Goal: Contribute content: Add original content to the website for others to see

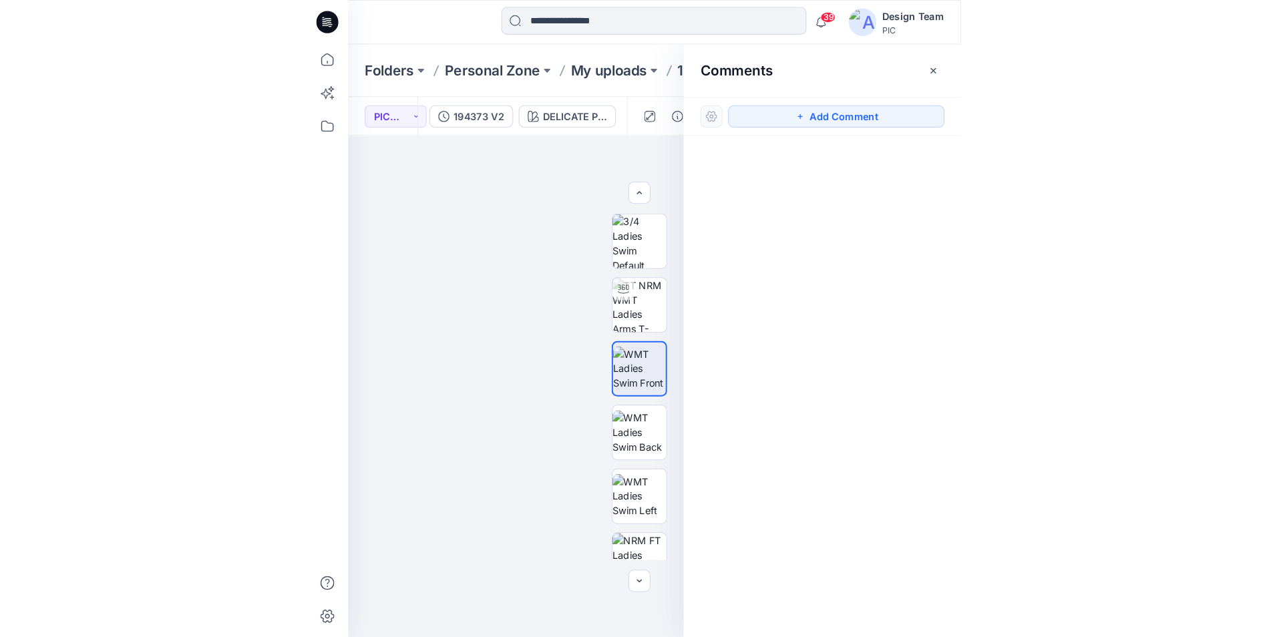
scroll to position [77, 0]
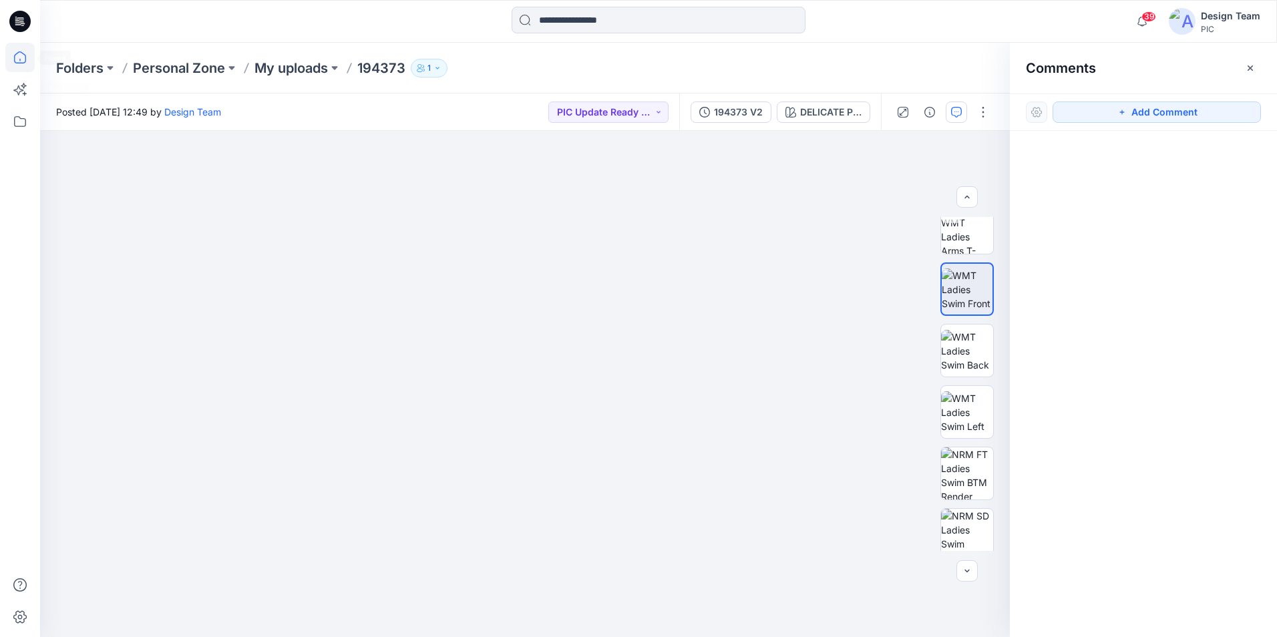
click at [17, 56] on icon at bounding box center [19, 57] width 29 height 29
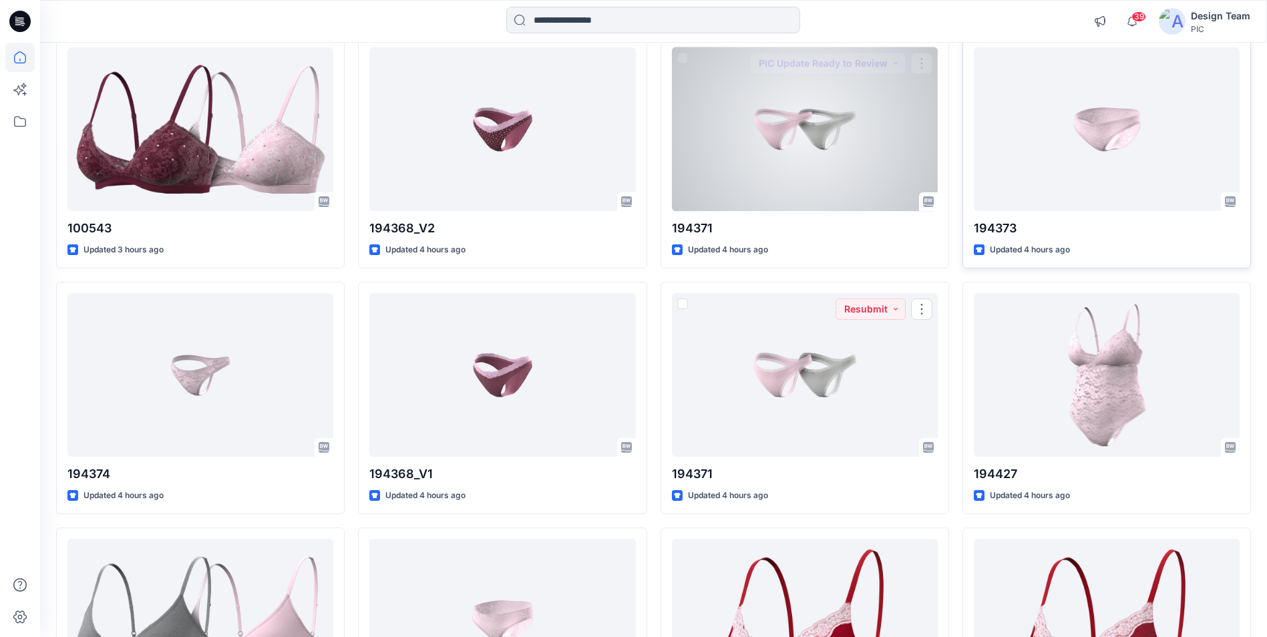
scroll to position [200, 0]
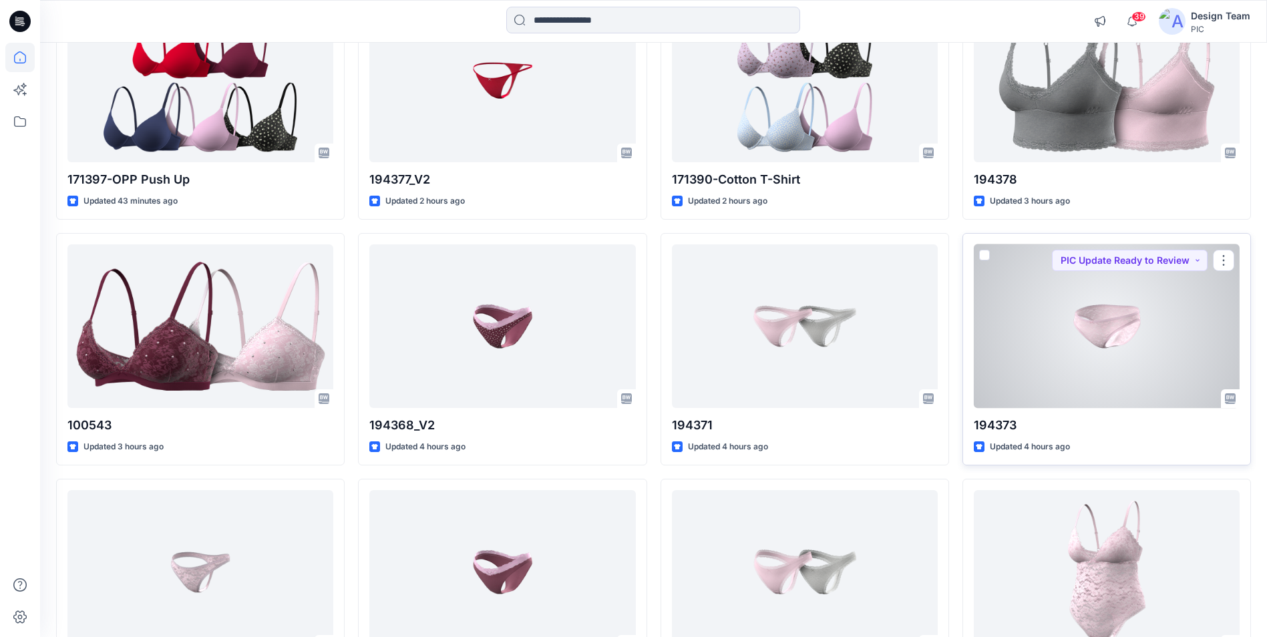
click at [630, 355] on div at bounding box center [1107, 326] width 266 height 164
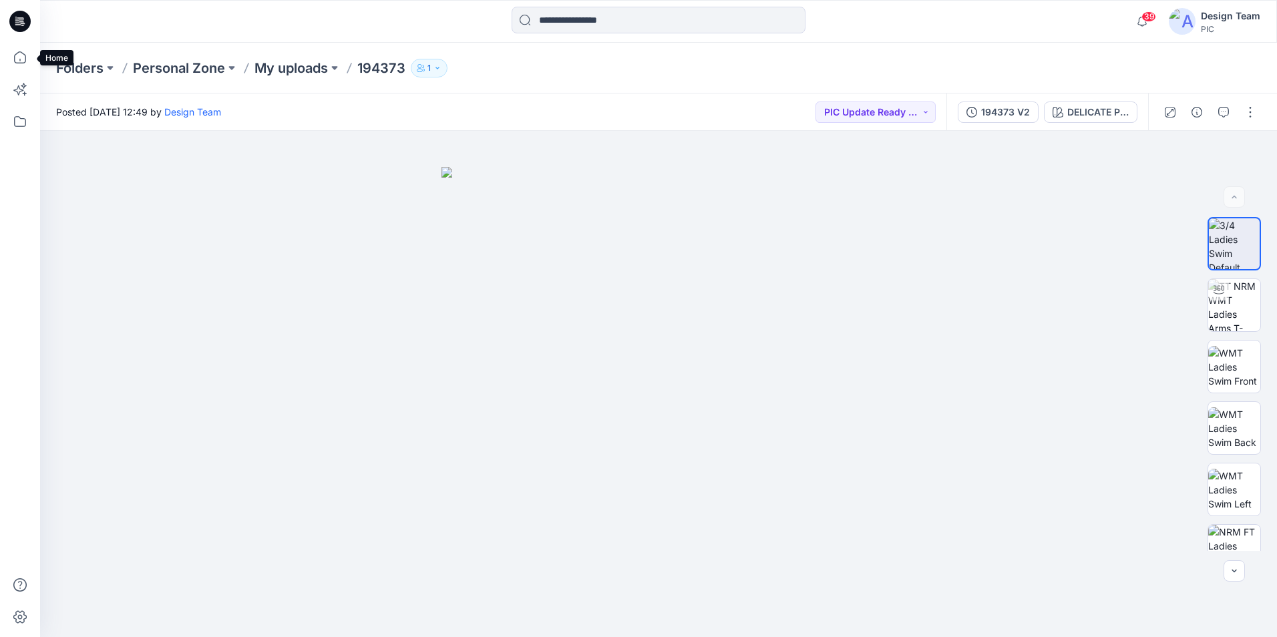
drag, startPoint x: 23, startPoint y: 55, endPoint x: 37, endPoint y: 61, distance: 14.9
click at [25, 55] on icon at bounding box center [19, 57] width 29 height 29
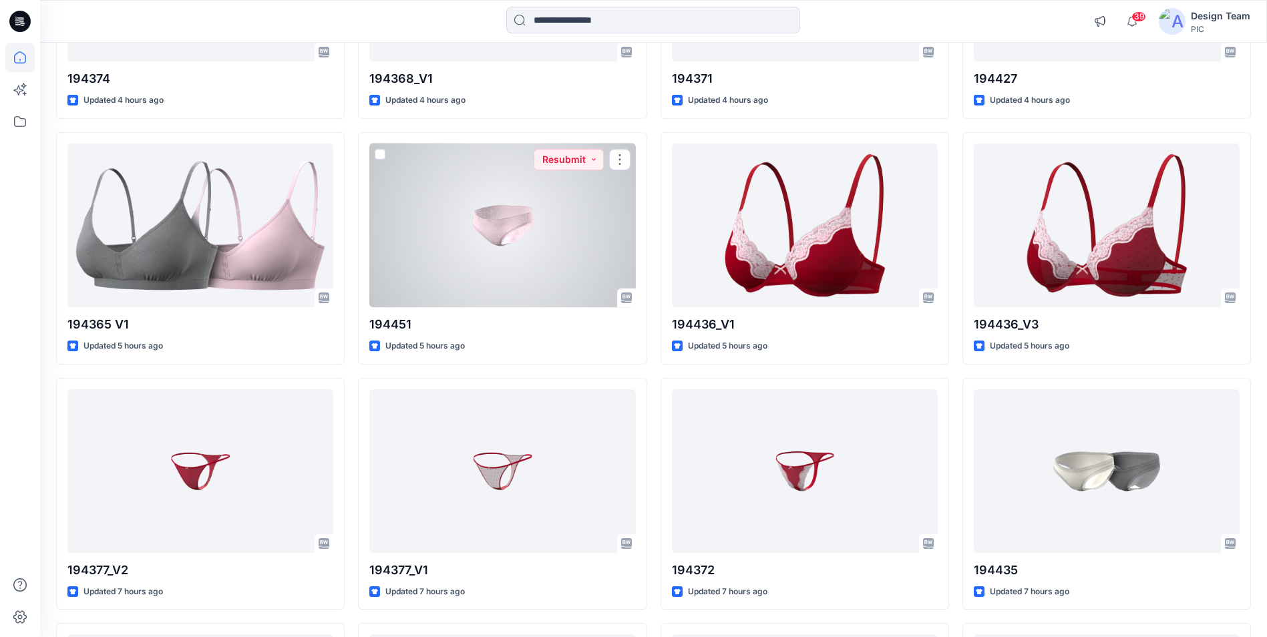
scroll to position [801, 0]
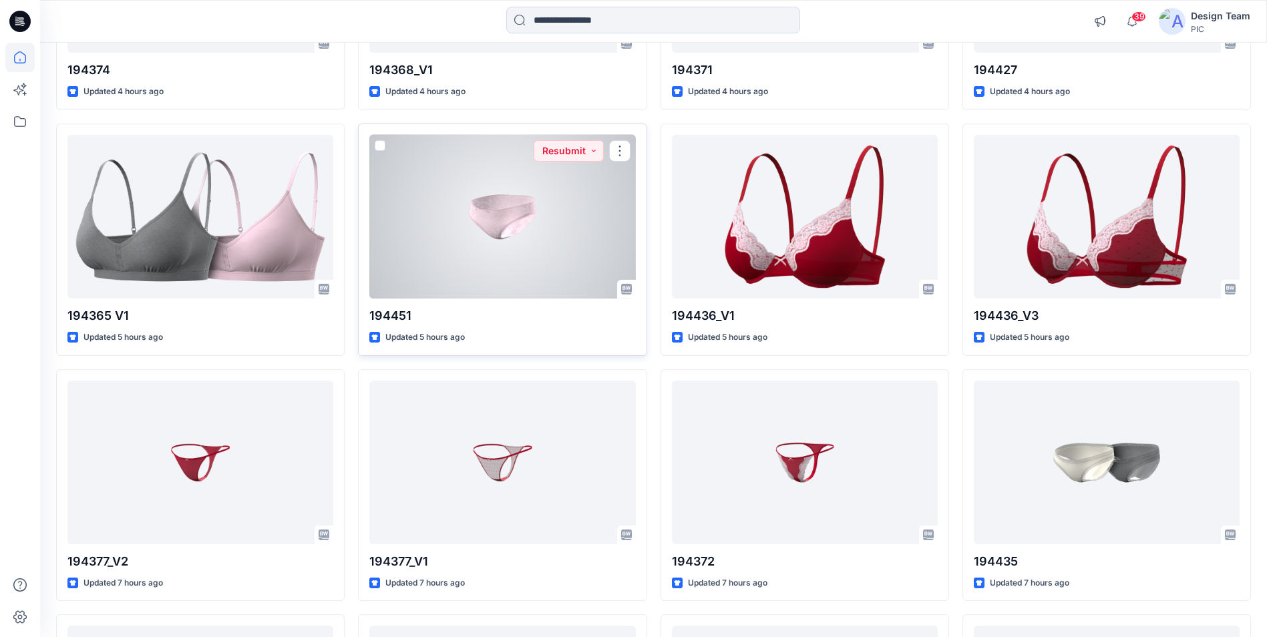
click at [547, 248] on div at bounding box center [502, 217] width 266 height 164
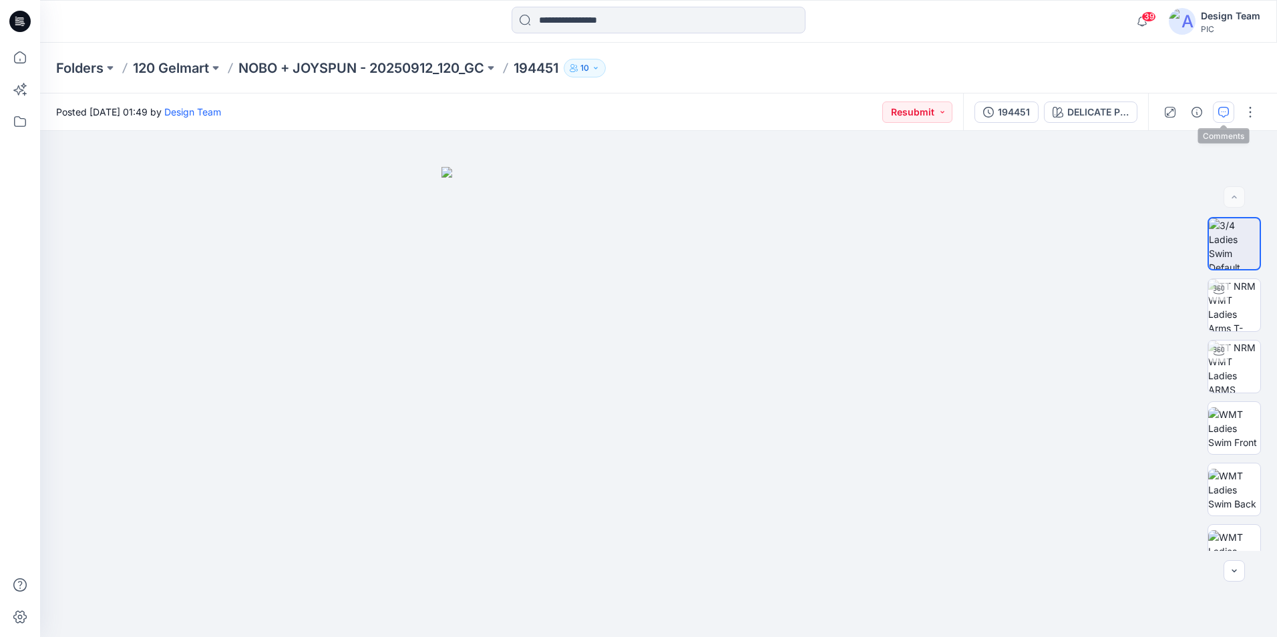
click at [630, 118] on button "button" at bounding box center [1223, 112] width 21 height 21
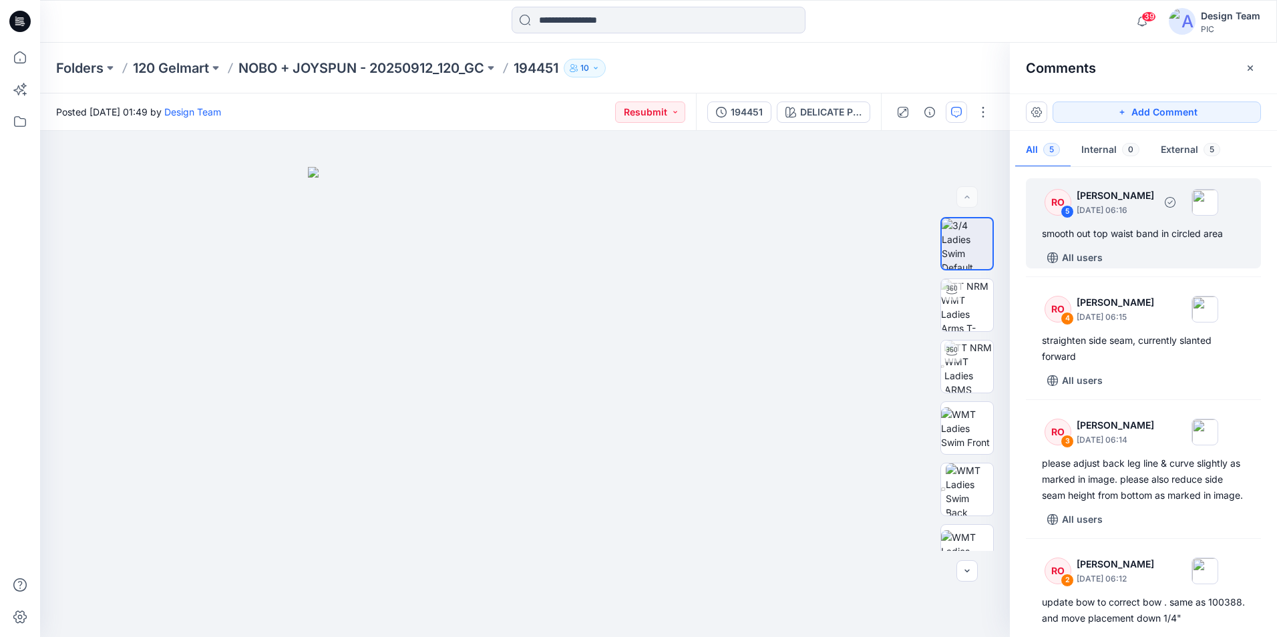
click at [630, 222] on div "RO 5 Raquel Ortiz October 01, 2025 06:16 smooth out top waist band in circled a…" at bounding box center [1143, 223] width 235 height 90
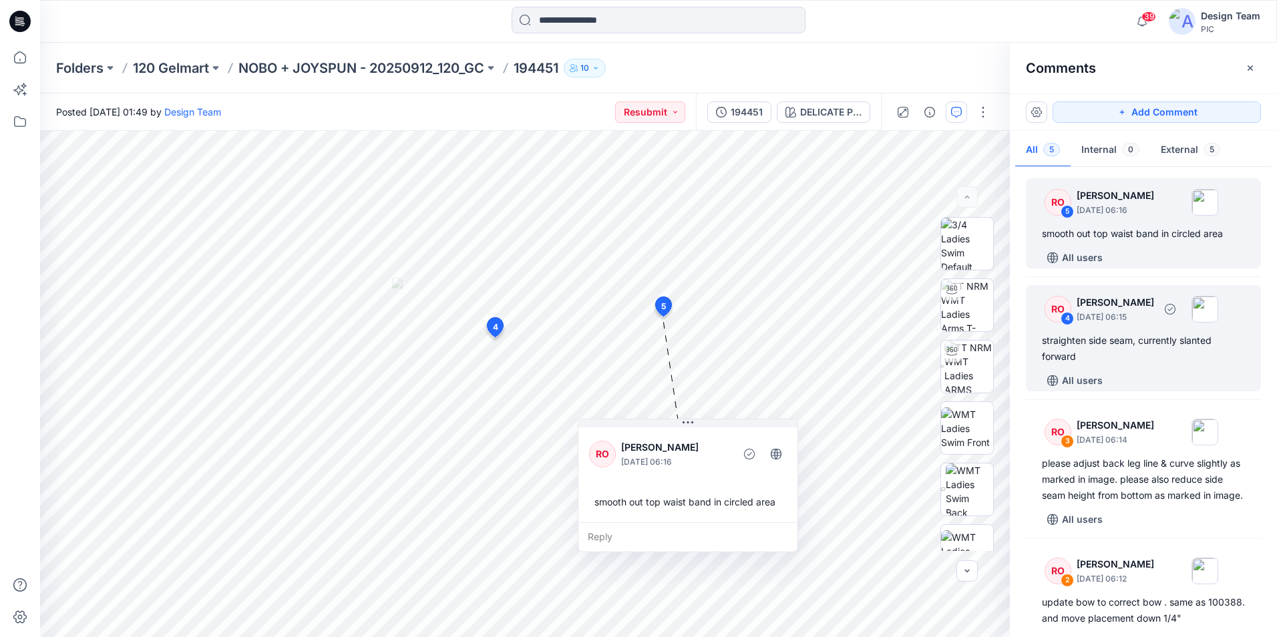
click at [630, 355] on div "straighten side seam, currently slanted forward" at bounding box center [1143, 349] width 203 height 32
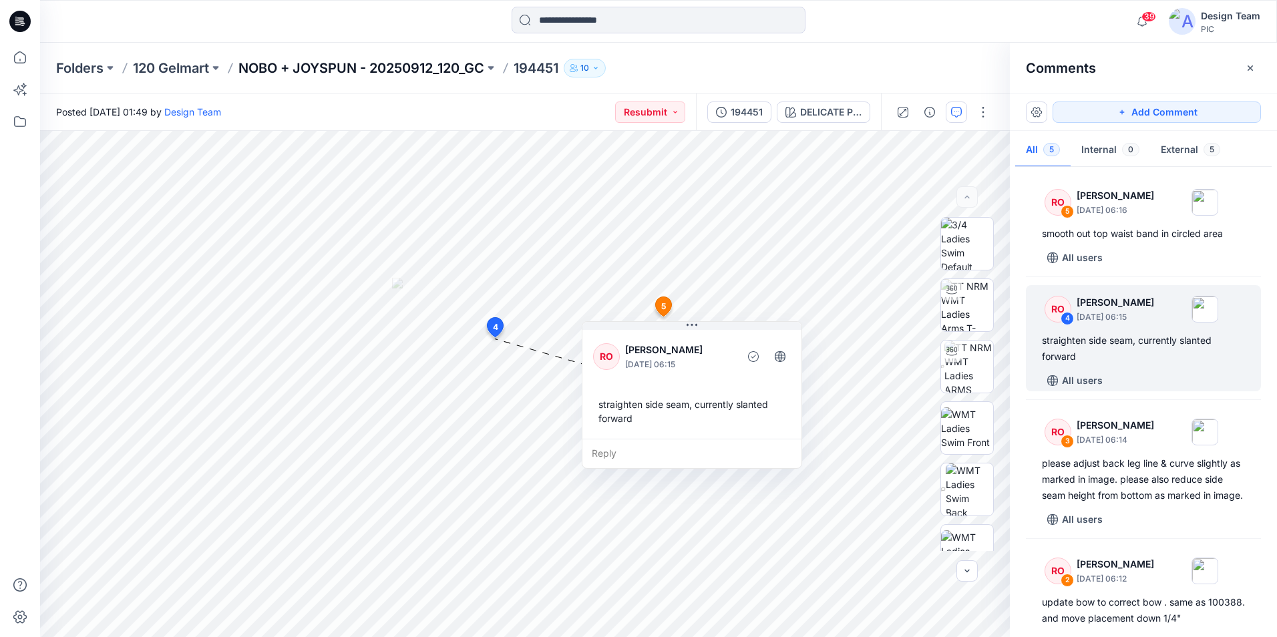
click at [383, 64] on p "NOBO + JOYSPUN - 20250912_120_GC" at bounding box center [361, 68] width 246 height 19
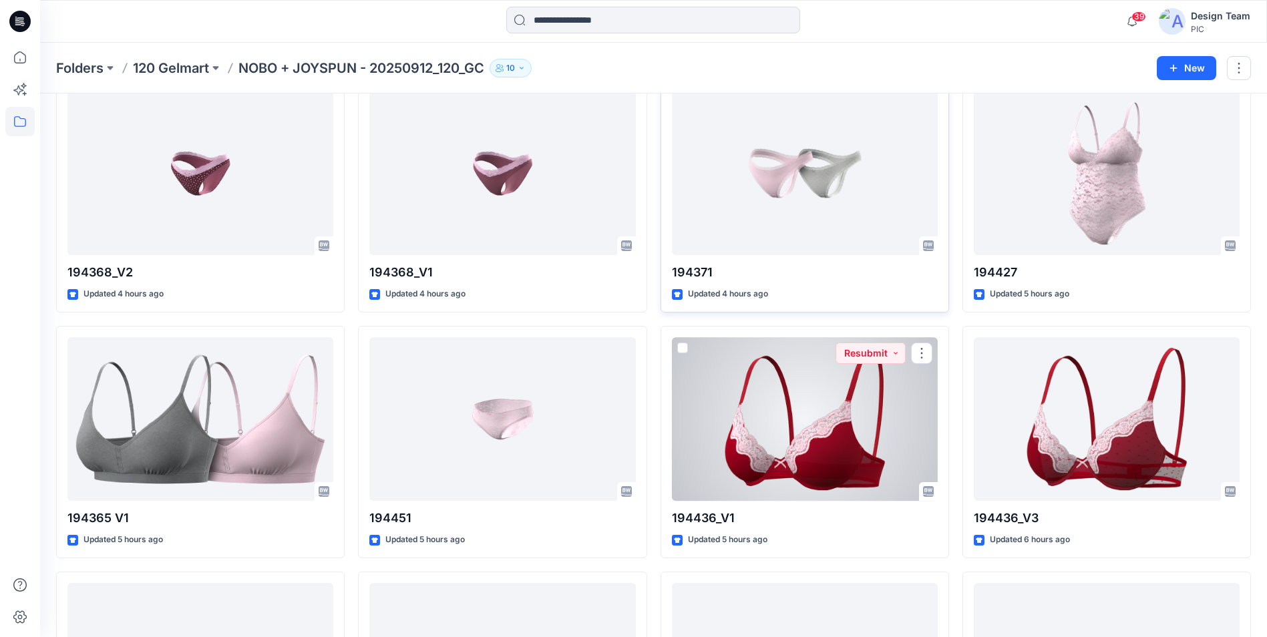
scroll to position [401, 0]
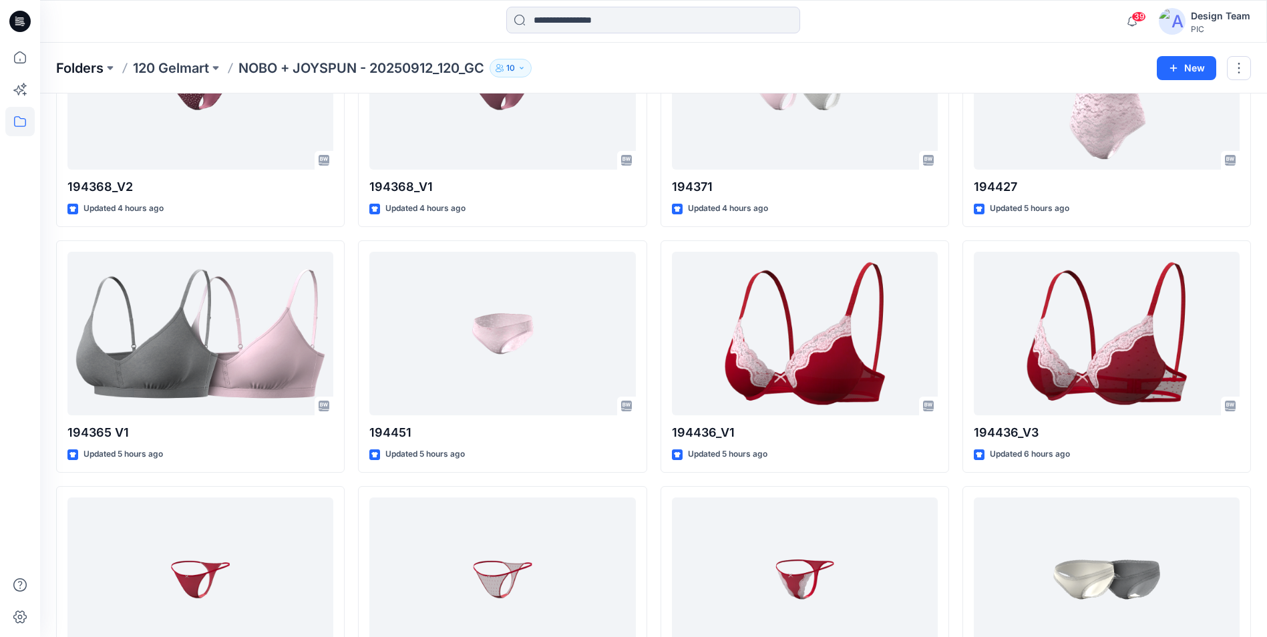
click at [97, 67] on p "Folders" at bounding box center [79, 68] width 47 height 19
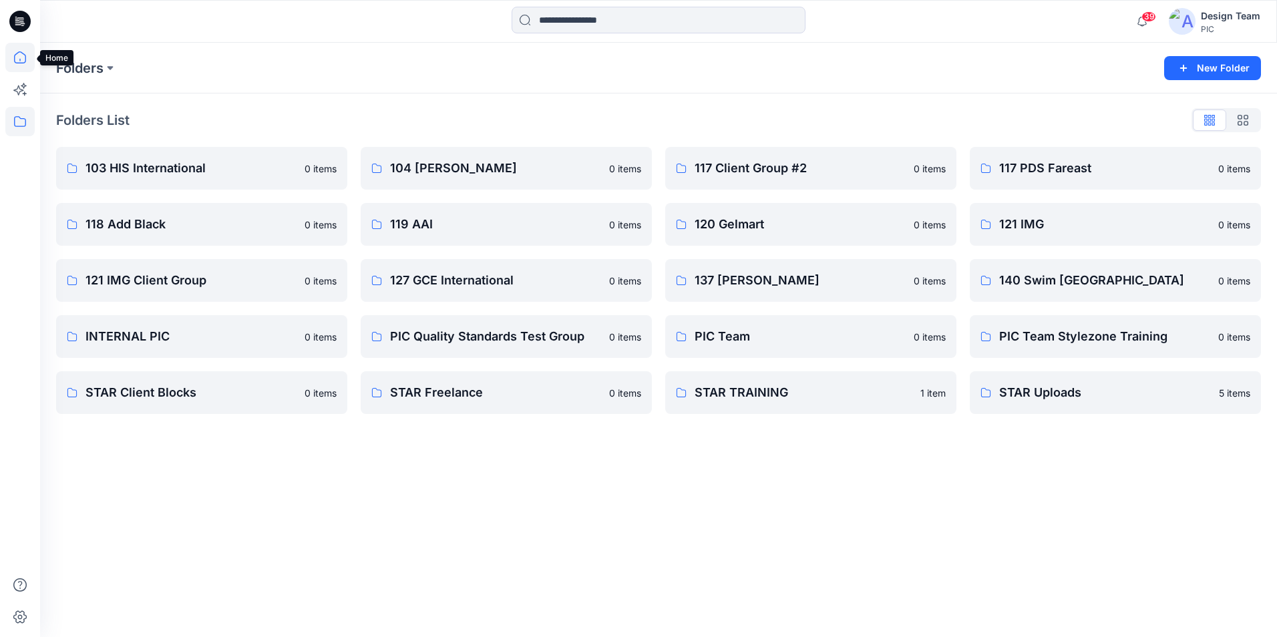
click at [15, 63] on icon at bounding box center [19, 57] width 29 height 29
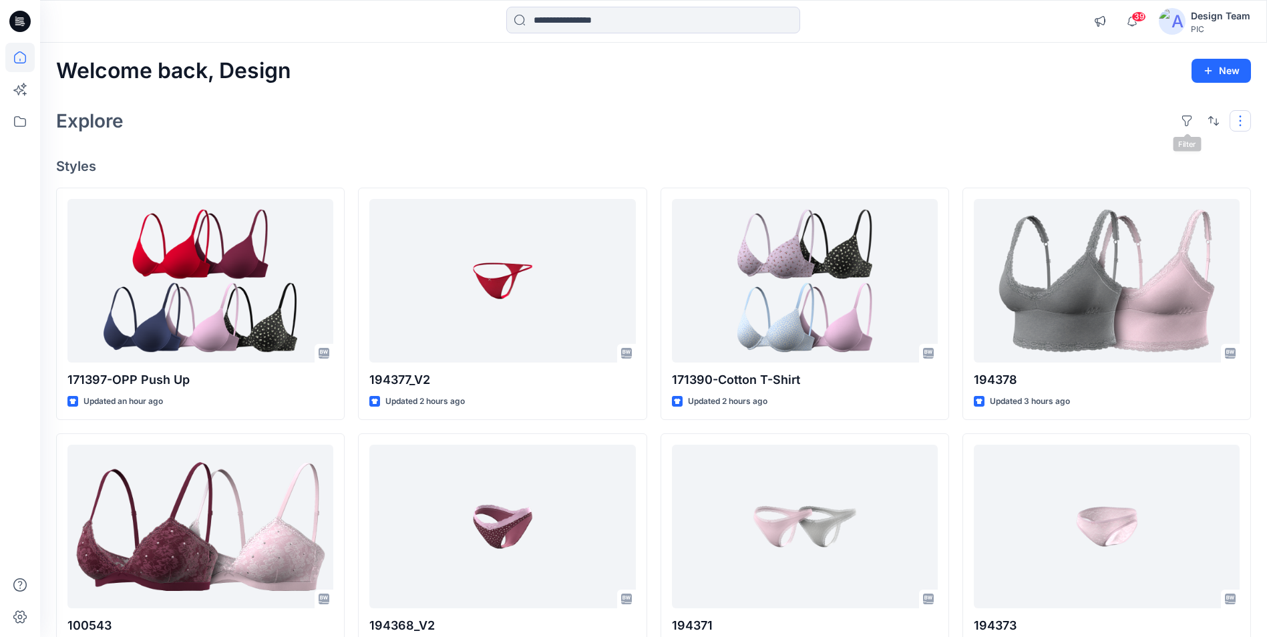
click at [630, 122] on button "button" at bounding box center [1239, 120] width 21 height 21
click at [630, 115] on div "Explore Layout Grid Large Grid Folder View Compact Card Card View Card Info Tags" at bounding box center [653, 121] width 1195 height 32
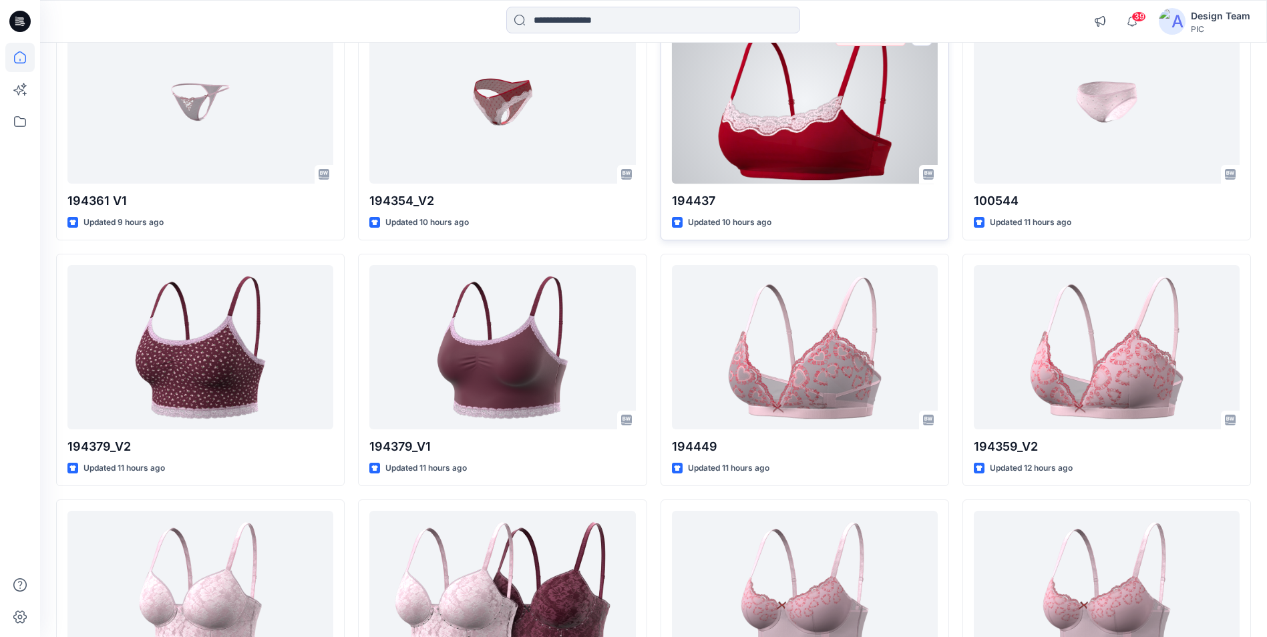
scroll to position [1676, 0]
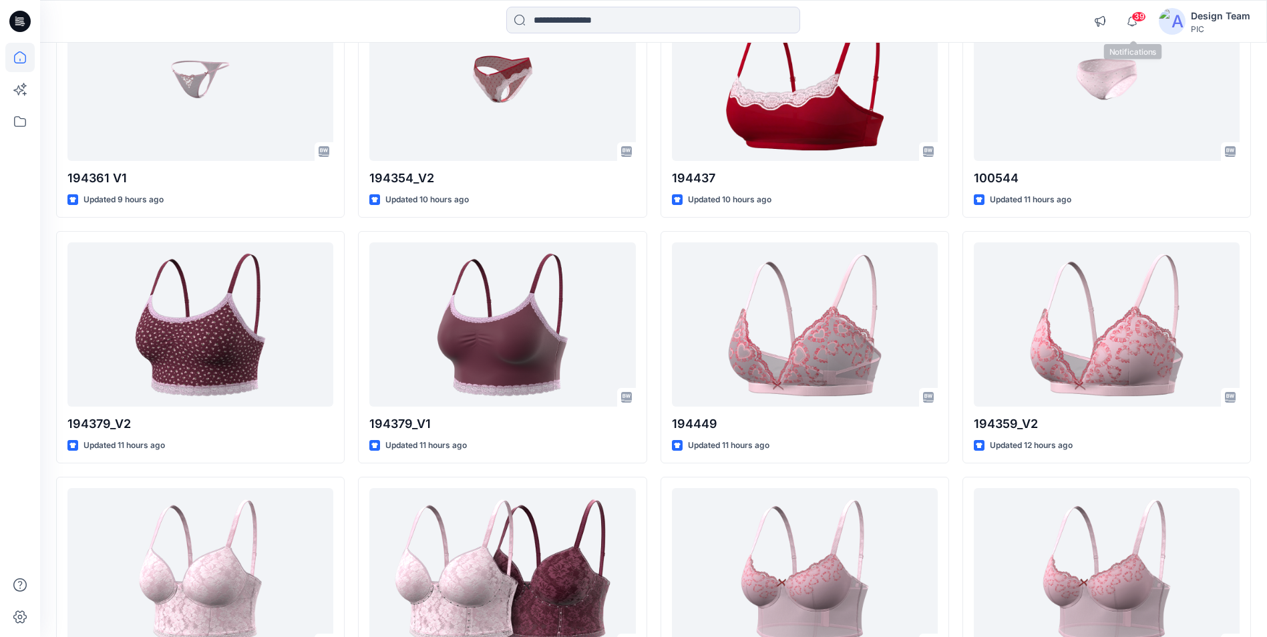
click at [630, 19] on span "39" at bounding box center [1138, 16] width 15 height 11
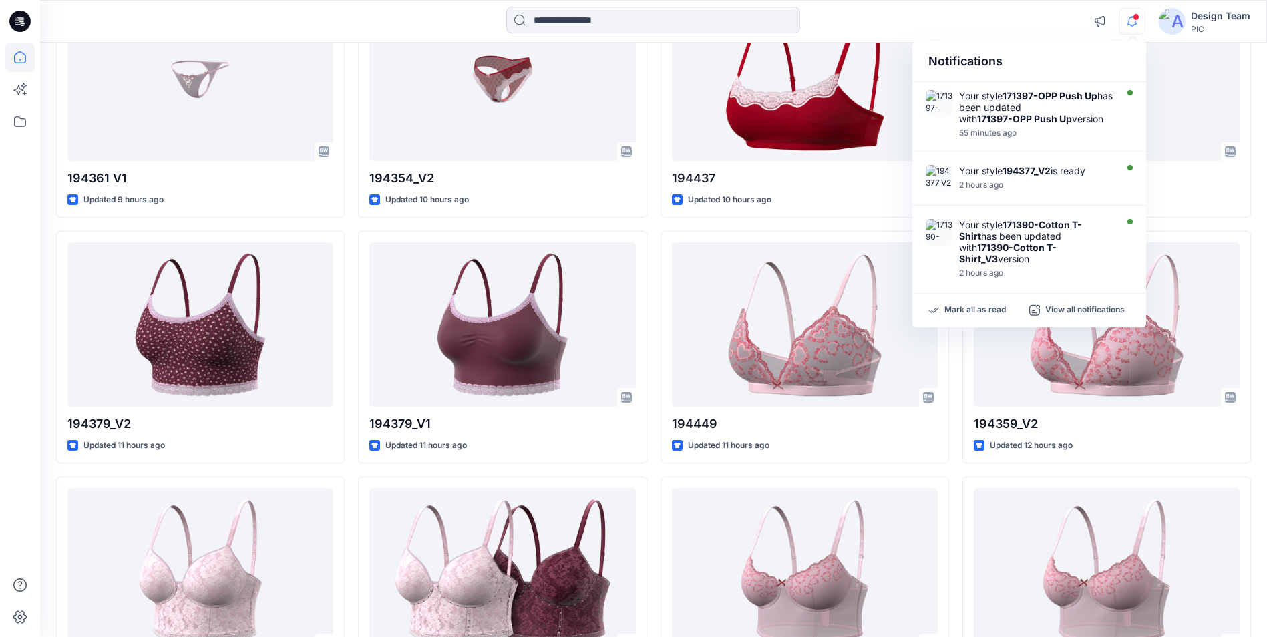
click at [630, 19] on div "Design Team PIC" at bounding box center [1204, 21] width 91 height 27
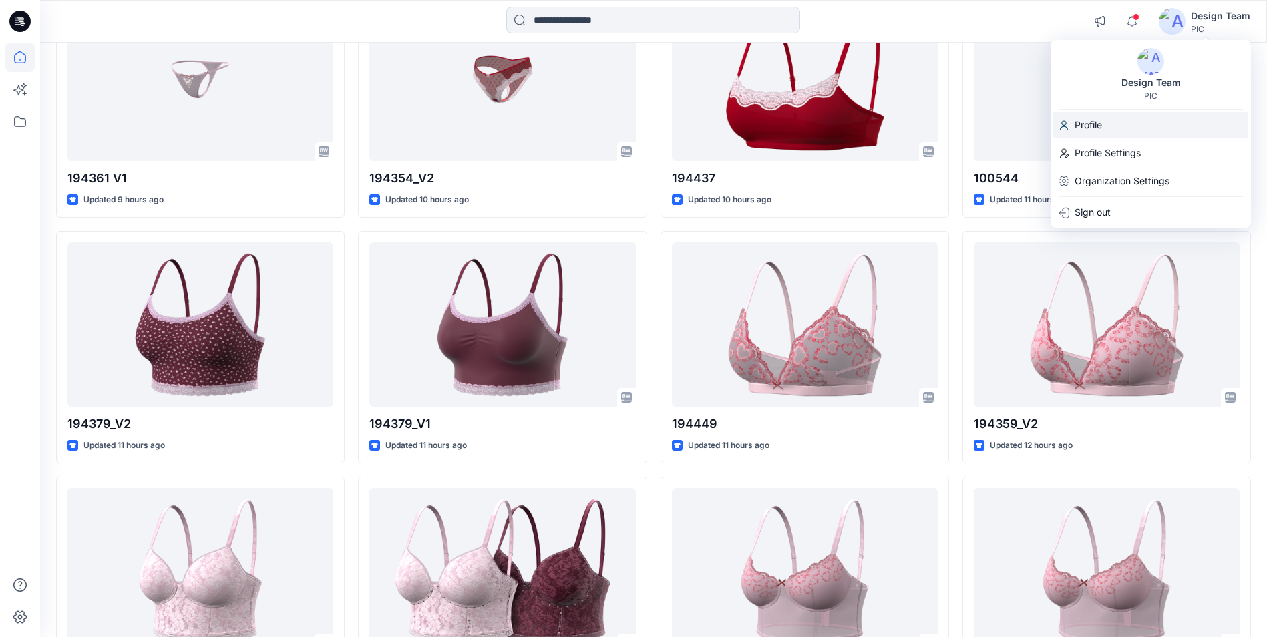
click at [630, 126] on p "Profile" at bounding box center [1087, 124] width 27 height 25
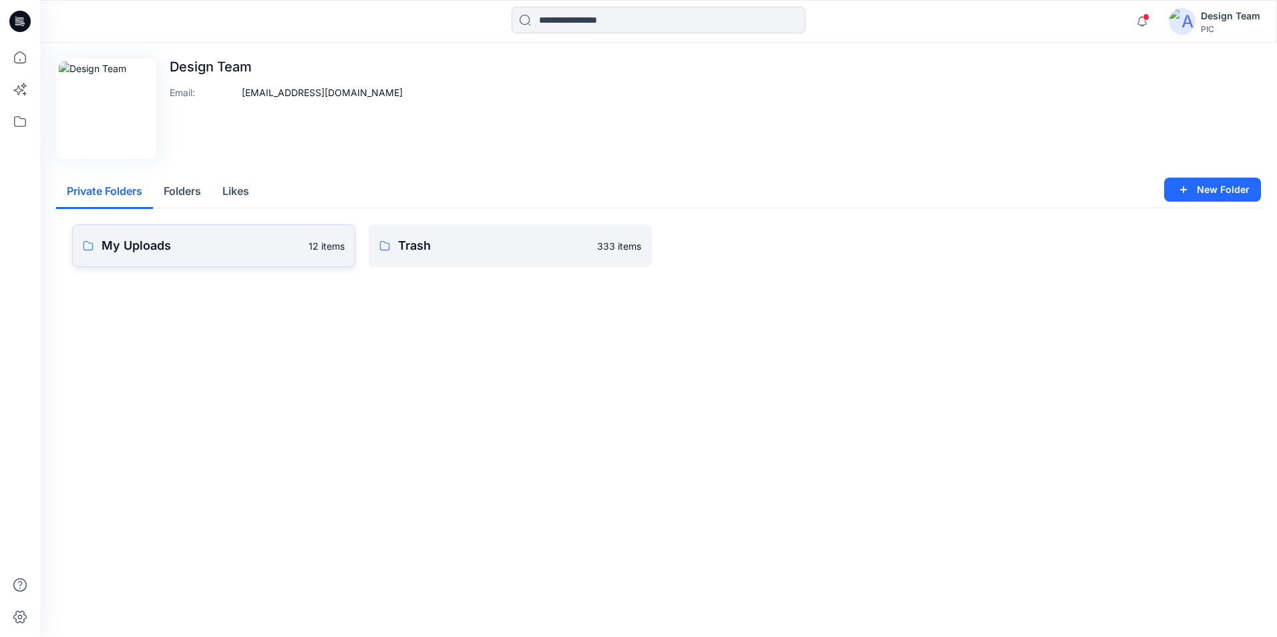
click at [206, 247] on p "My Uploads" at bounding box center [201, 245] width 199 height 19
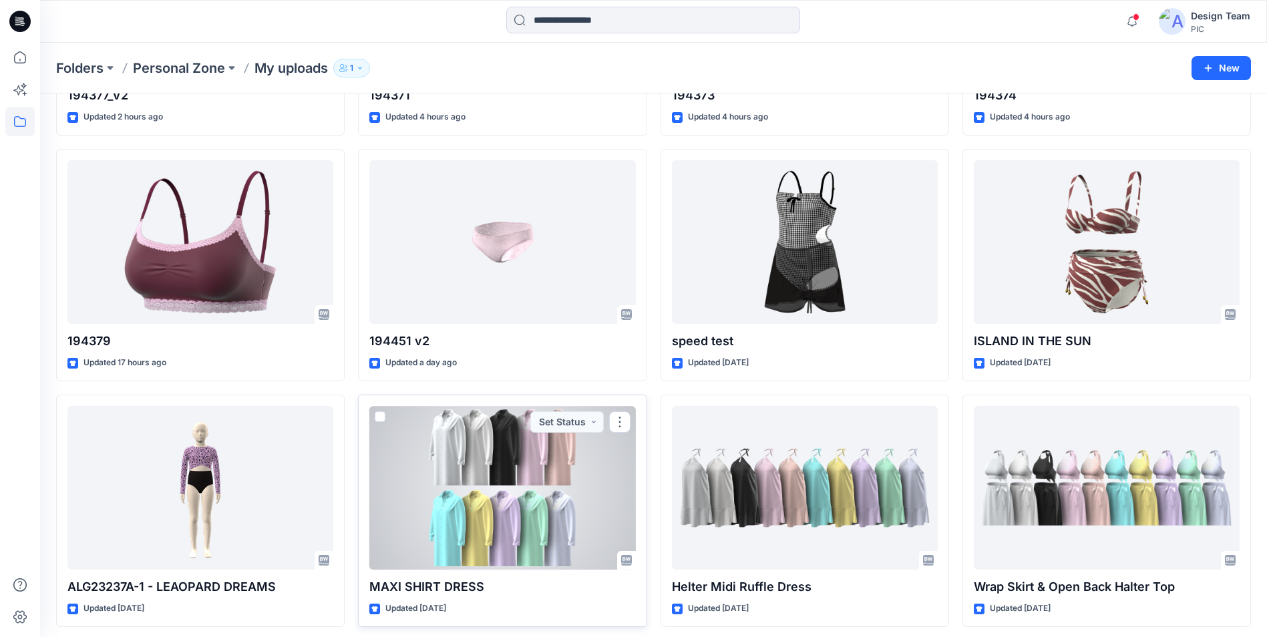
scroll to position [252, 0]
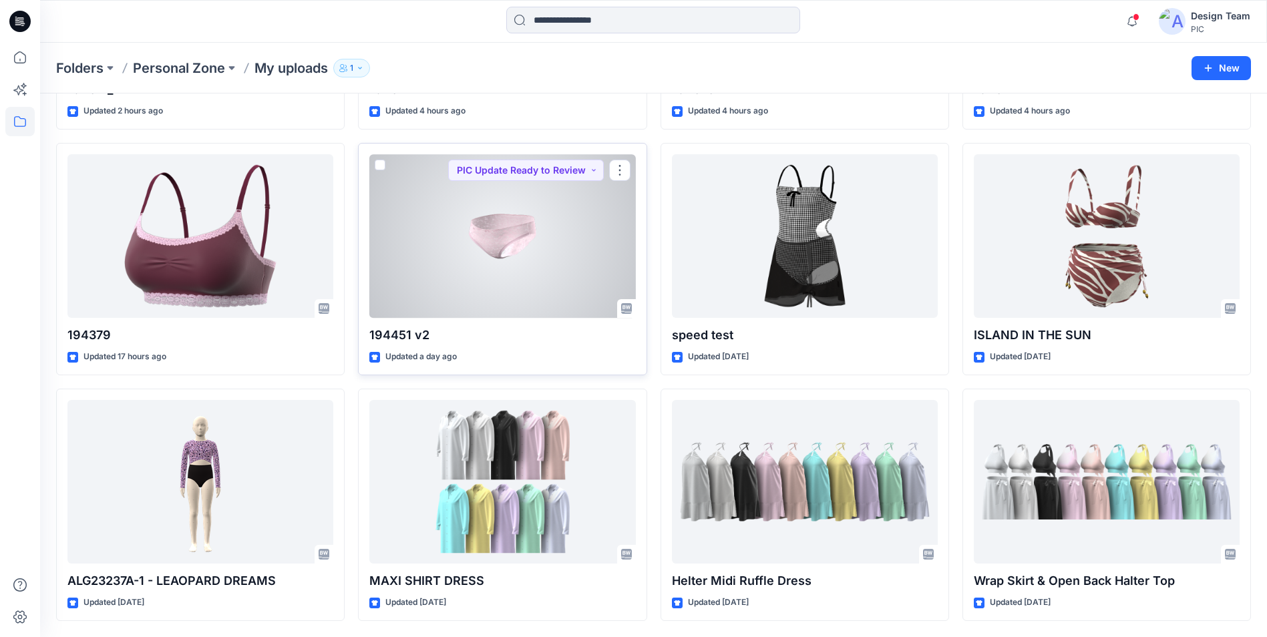
click at [520, 256] on div at bounding box center [502, 236] width 266 height 164
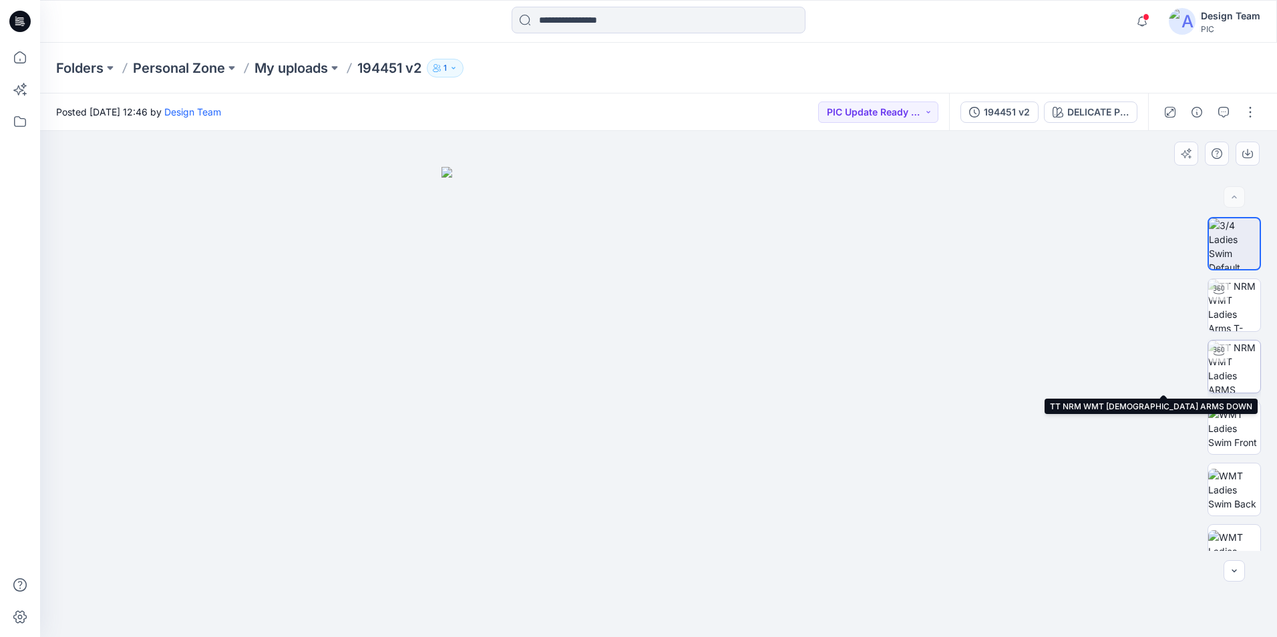
click at [630, 374] on img at bounding box center [1234, 367] width 52 height 52
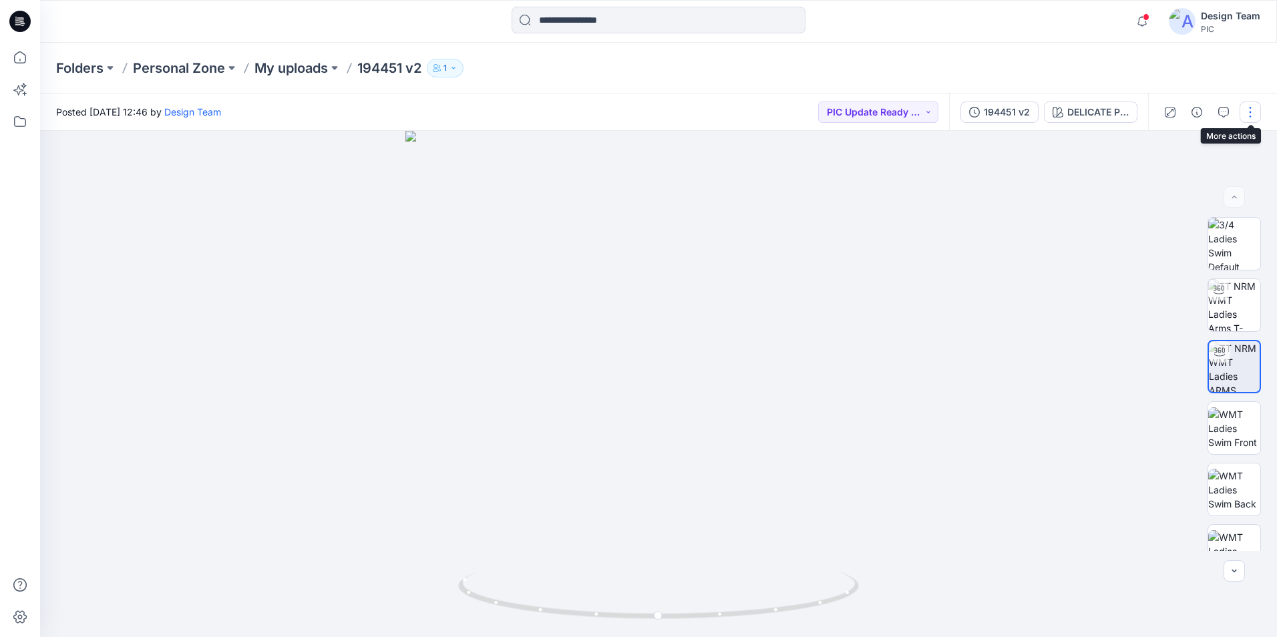
click at [630, 109] on button "button" at bounding box center [1249, 112] width 21 height 21
click at [630, 189] on button "Edit" at bounding box center [1194, 180] width 123 height 25
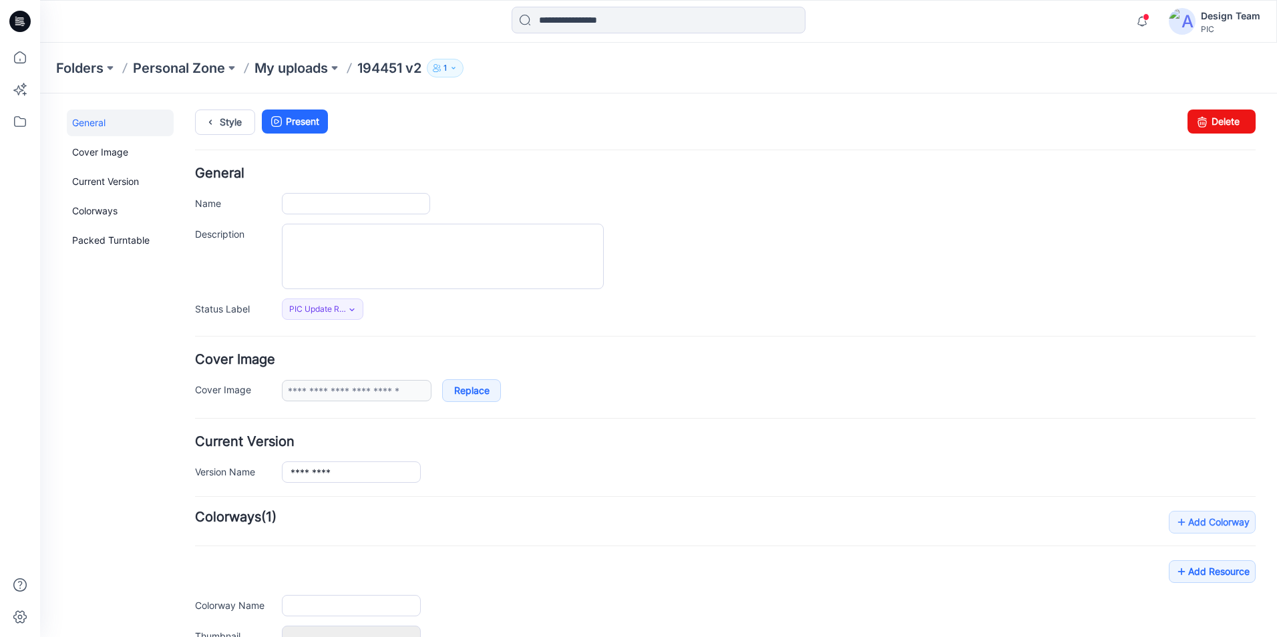
type input "*********"
type input "**********"
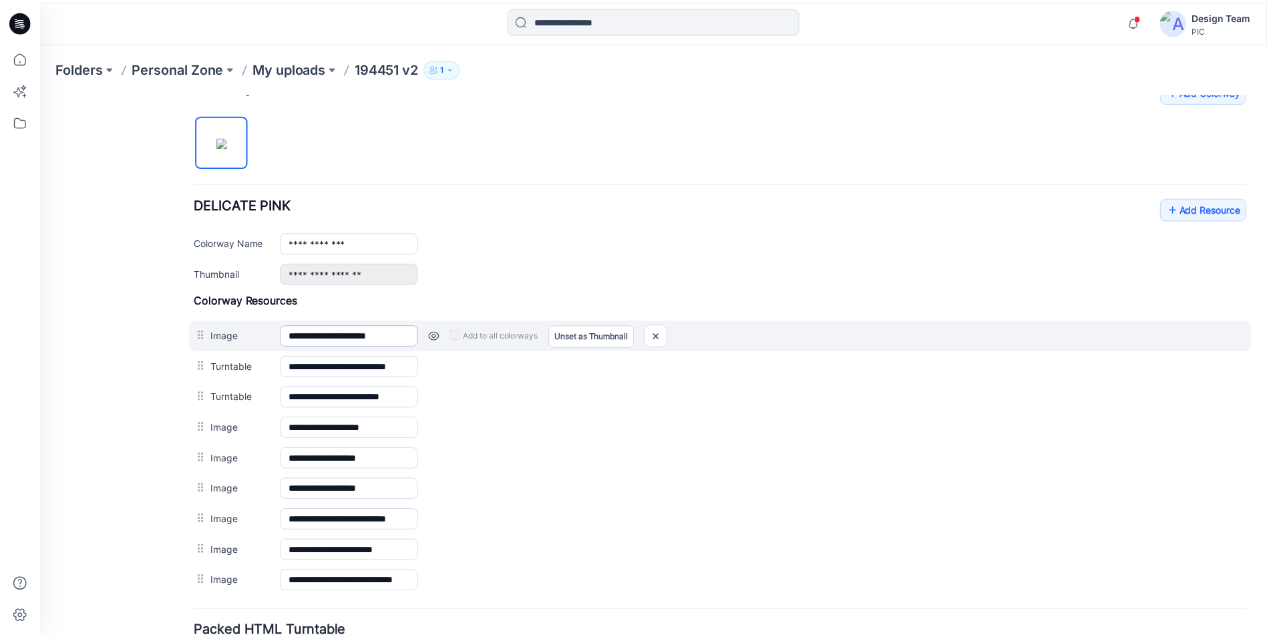
scroll to position [477, 0]
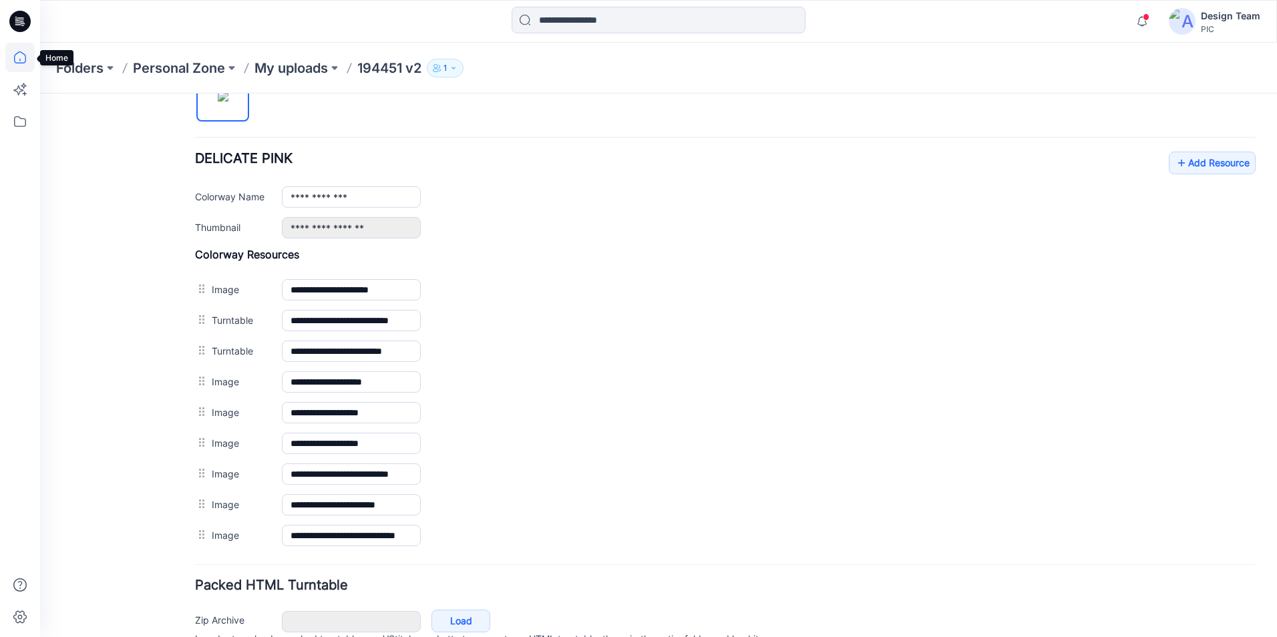
click at [11, 61] on icon at bounding box center [19, 57] width 29 height 29
